Goal: Task Accomplishment & Management: Use online tool/utility

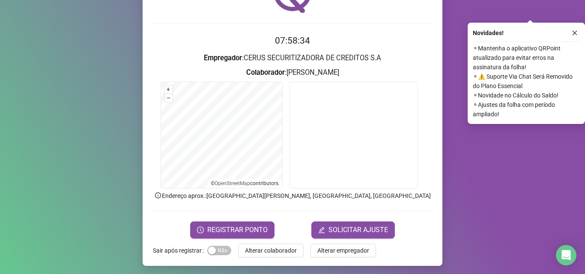
scroll to position [60, 0]
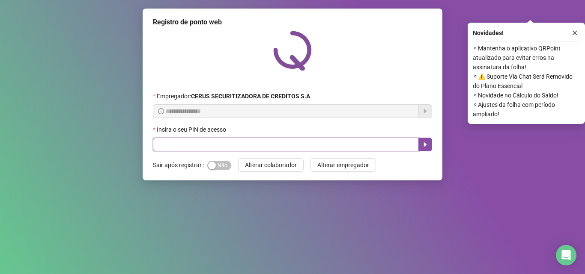
click at [300, 145] on input "text" at bounding box center [286, 145] width 266 height 14
type input "*****"
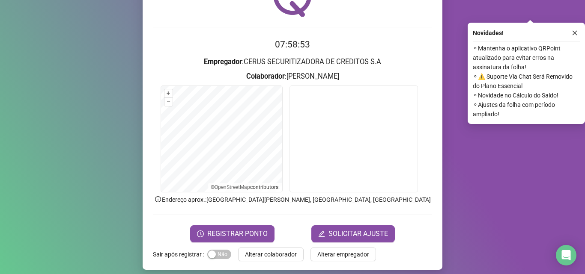
scroll to position [60, 0]
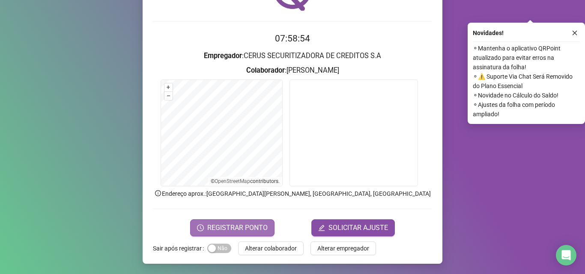
click at [230, 225] on span "REGISTRAR PONTO" at bounding box center [237, 228] width 60 height 10
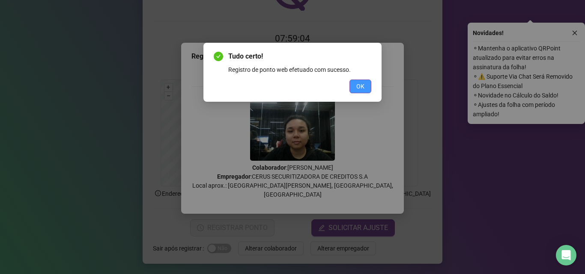
click at [354, 89] on button "OK" at bounding box center [360, 87] width 22 height 14
